Goal: Task Accomplishment & Management: Use online tool/utility

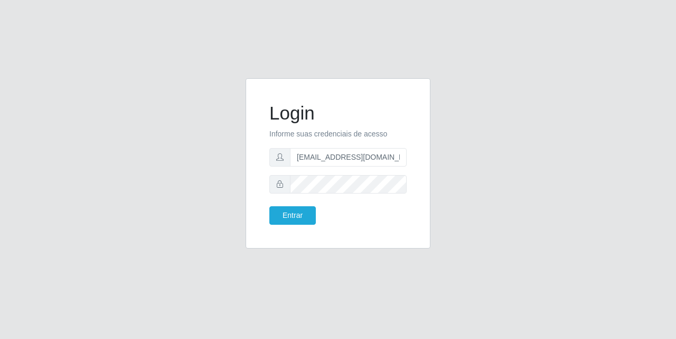
click at [381, 157] on input "[EMAIL_ADDRESS][DOMAIN_NAME]" at bounding box center [348, 157] width 117 height 18
type input "[EMAIL_ADDRESS][DOMAIN_NAME]"
click at [269, 206] on button "Entrar" at bounding box center [292, 215] width 46 height 18
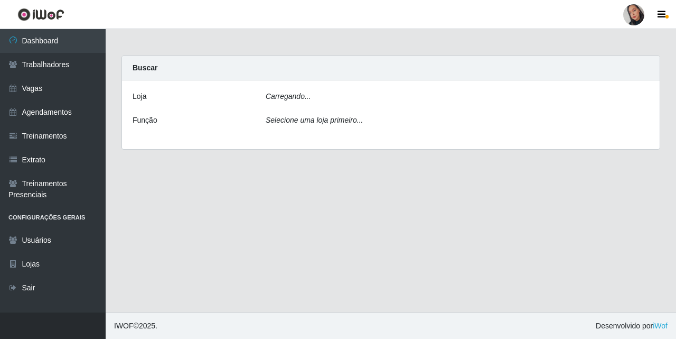
click at [312, 215] on main "Carregando... Buscar [PERSON_NAME]... Função Selecione uma loja primeiro..." at bounding box center [391, 170] width 571 height 283
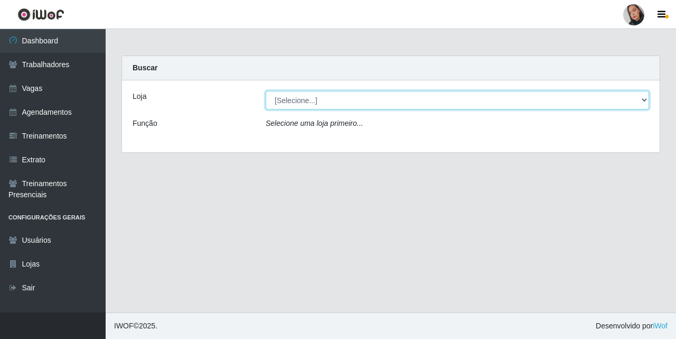
click at [350, 102] on select "[Selecione...] Supermercado [GEOGRAPHIC_DATA]" at bounding box center [458, 100] width 384 height 18
select select "165"
click at [266, 91] on select "[Selecione...] Supermercado [GEOGRAPHIC_DATA]" at bounding box center [458, 100] width 384 height 18
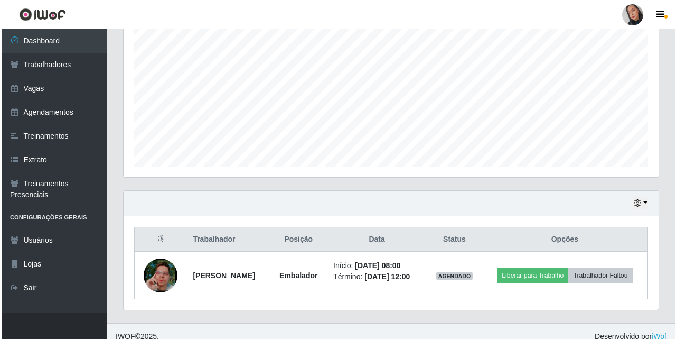
scroll to position [230, 0]
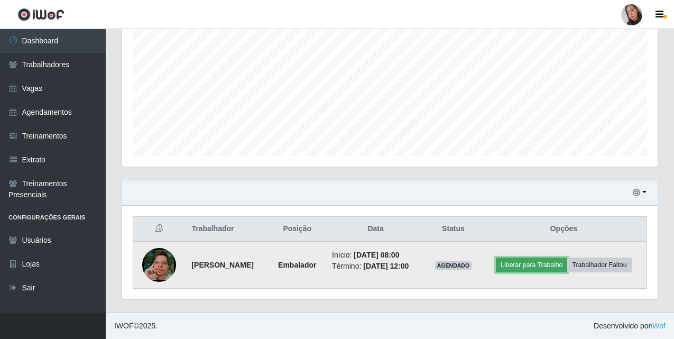
click at [567, 257] on button "Liberar para Trabalho" at bounding box center [531, 264] width 71 height 15
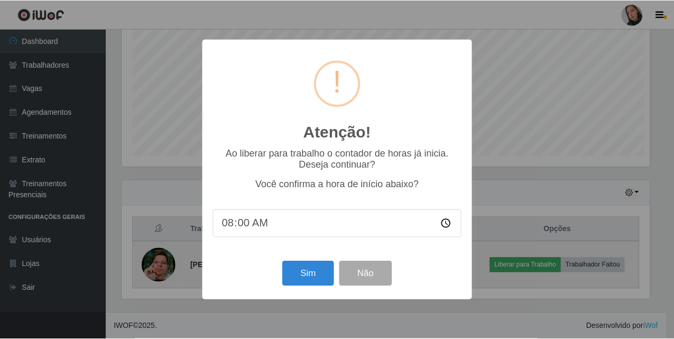
scroll to position [219, 530]
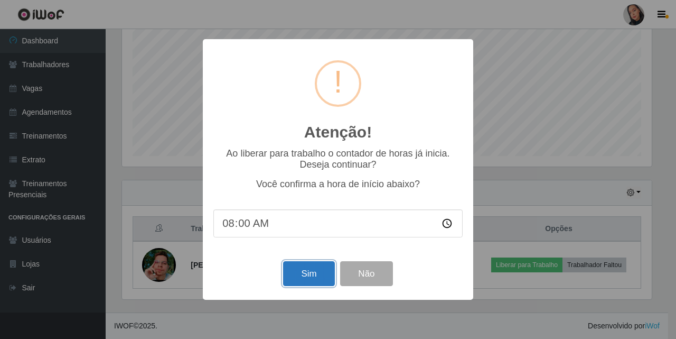
click at [312, 267] on button "Sim" at bounding box center [308, 273] width 51 height 25
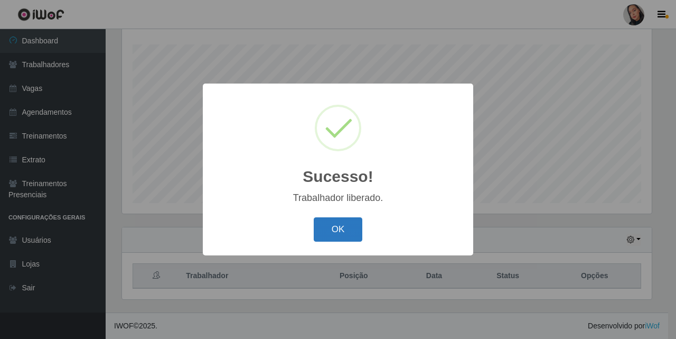
click at [346, 239] on button "OK" at bounding box center [338, 229] width 49 height 25
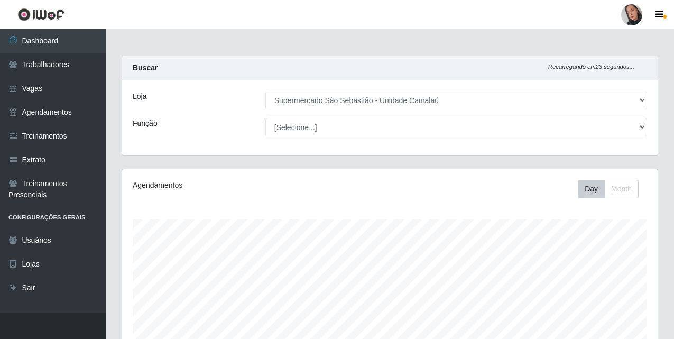
scroll to position [175, 0]
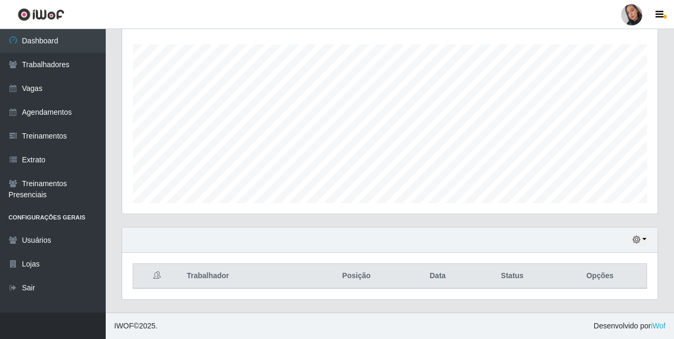
click at [631, 246] on div "Hoje 1 dia 3 dias 1 Semana Não encerrados" at bounding box center [389, 239] width 535 height 25
click at [637, 242] on icon "button" at bounding box center [635, 239] width 7 height 7
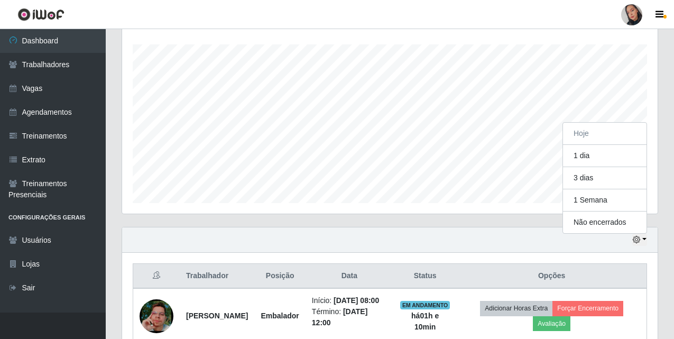
click at [638, 266] on th "Opções" at bounding box center [551, 276] width 190 height 25
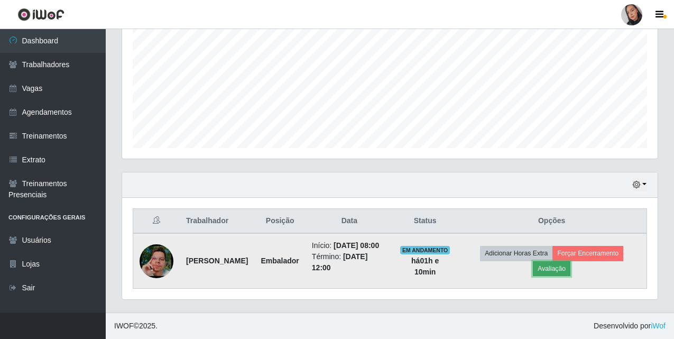
click at [570, 264] on button "Avaliação" at bounding box center [552, 268] width 38 height 15
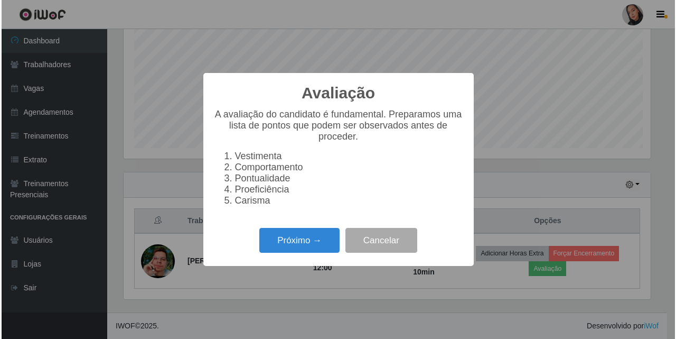
scroll to position [219, 530]
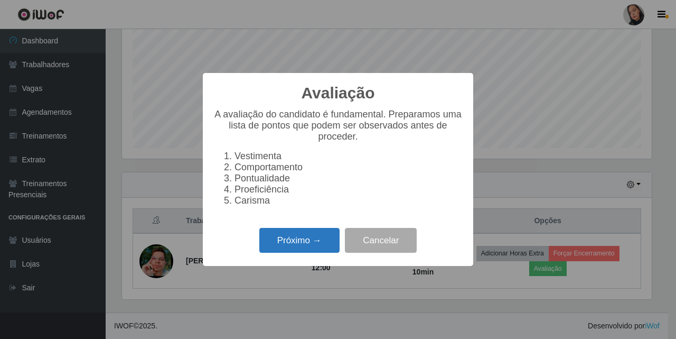
click at [284, 241] on button "Próximo →" at bounding box center [299, 240] width 80 height 25
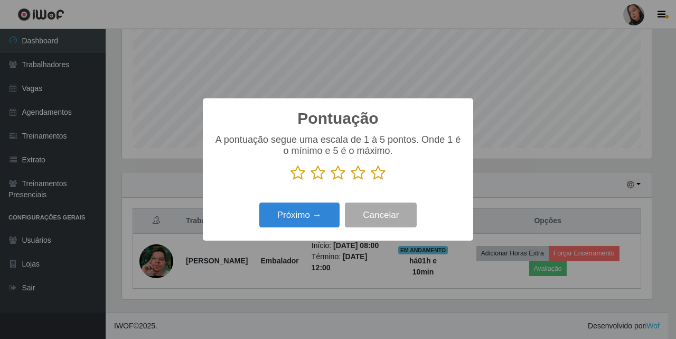
scroll to position [528068, 527758]
click at [372, 172] on icon at bounding box center [378, 173] width 15 height 16
click at [371, 181] on input "radio" at bounding box center [371, 181] width 0 height 0
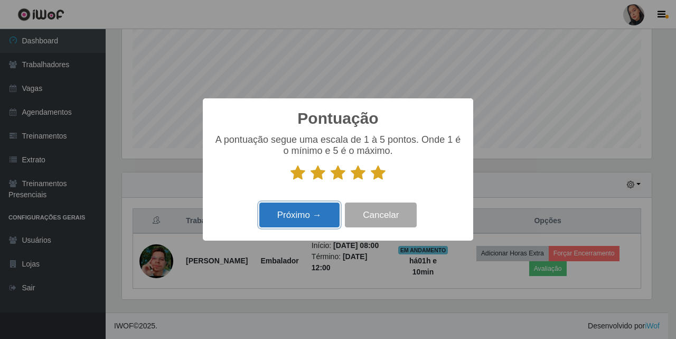
click at [295, 226] on button "Próximo →" at bounding box center [299, 214] width 80 height 25
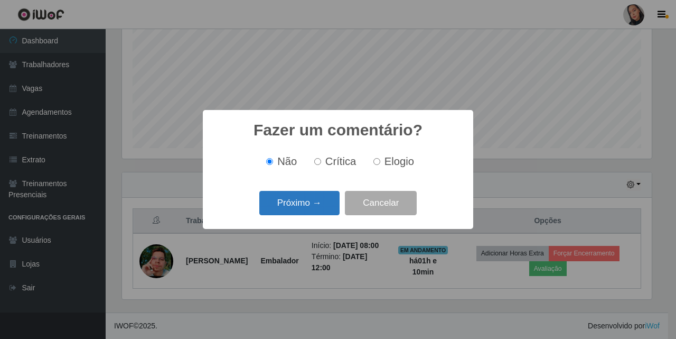
click at [293, 213] on button "Próximo →" at bounding box center [299, 203] width 80 height 25
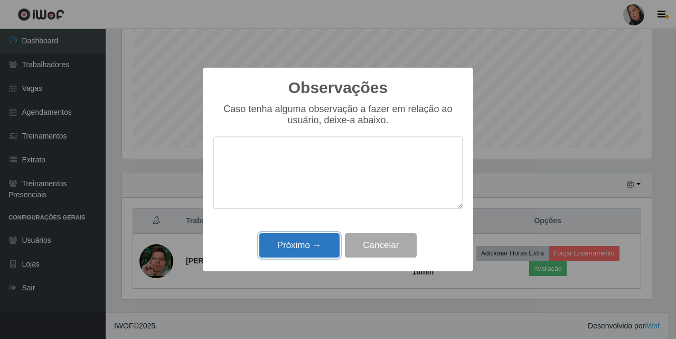
drag, startPoint x: 304, startPoint y: 257, endPoint x: 424, endPoint y: 255, distance: 120.5
click at [304, 258] on button "Próximo →" at bounding box center [299, 245] width 80 height 25
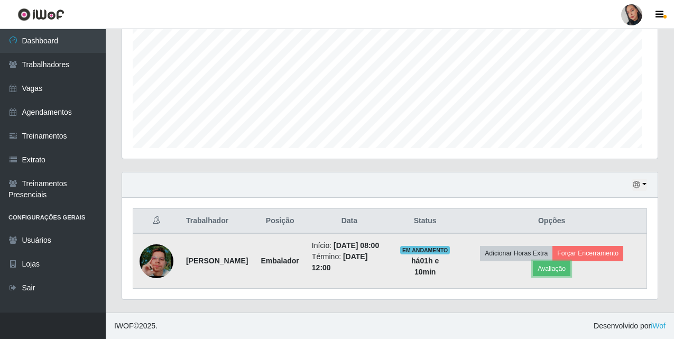
scroll to position [219, 535]
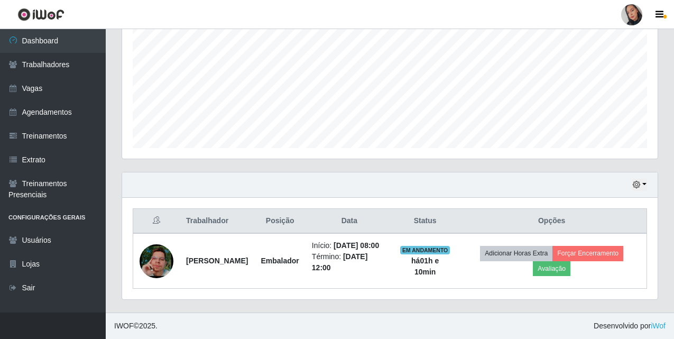
click at [628, 19] on div at bounding box center [631, 14] width 21 height 21
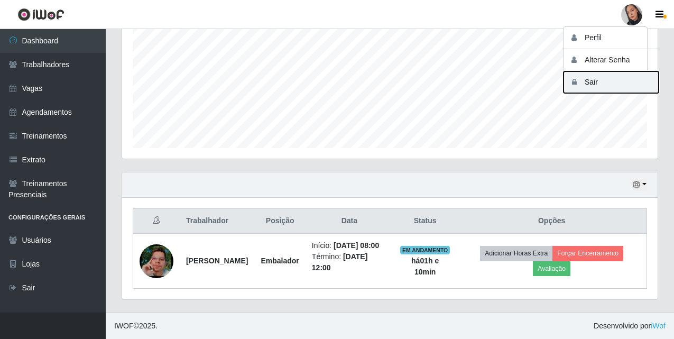
click at [605, 83] on button "Sair" at bounding box center [610, 82] width 95 height 22
